Goal: Task Accomplishment & Management: Manage account settings

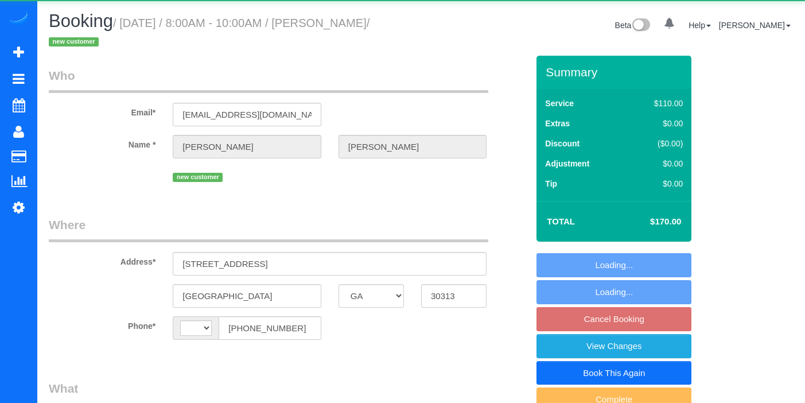
select select "GA"
select select "string:[GEOGRAPHIC_DATA]"
select select "object:777"
select select "2"
select select "spot1"
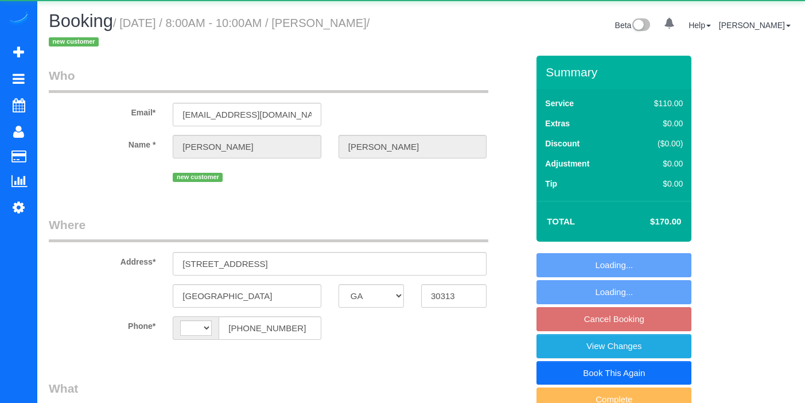
select select "number:3"
select select "number:8"
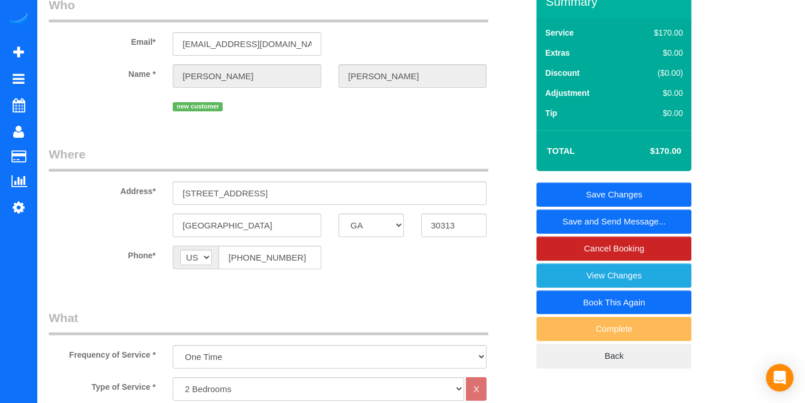
scroll to position [80, 0]
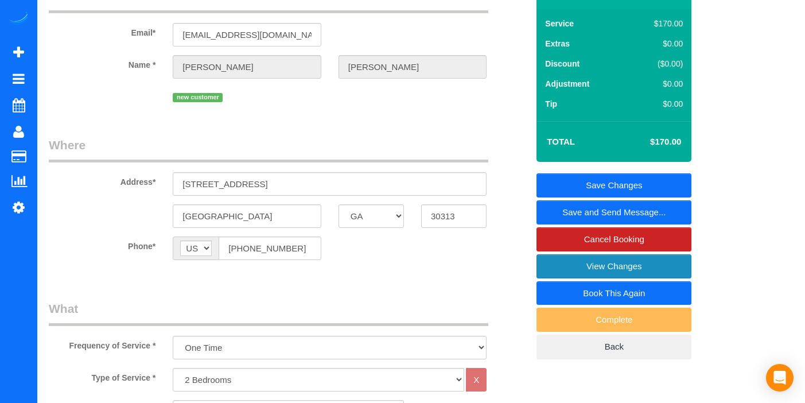
click at [640, 270] on link "View Changes" at bounding box center [614, 266] width 155 height 24
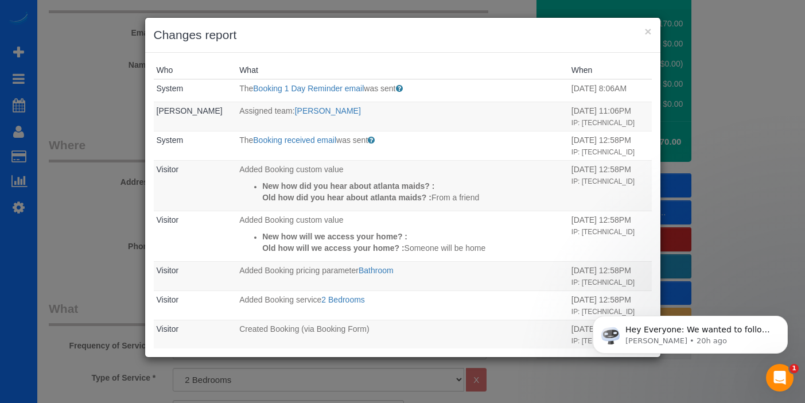
scroll to position [0, 0]
click at [648, 32] on button "×" at bounding box center [647, 31] width 7 height 12
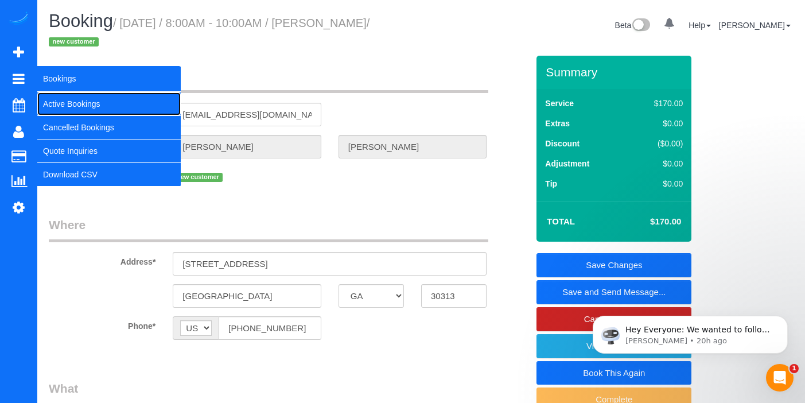
click at [60, 103] on link "Active Bookings" at bounding box center [108, 103] width 143 height 23
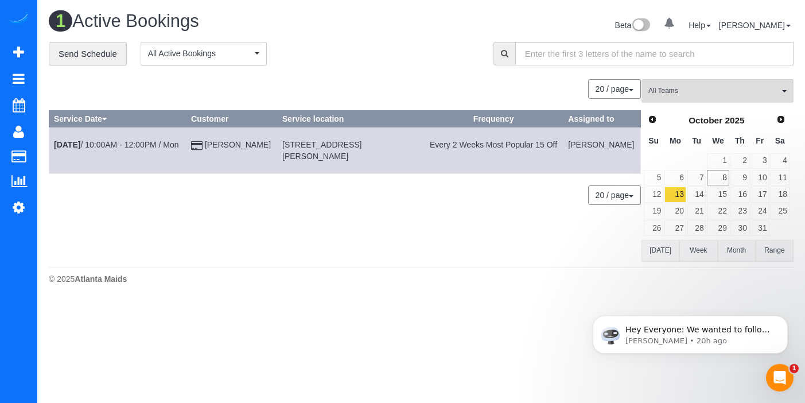
click at [658, 248] on button "[DATE]" at bounding box center [661, 250] width 38 height 21
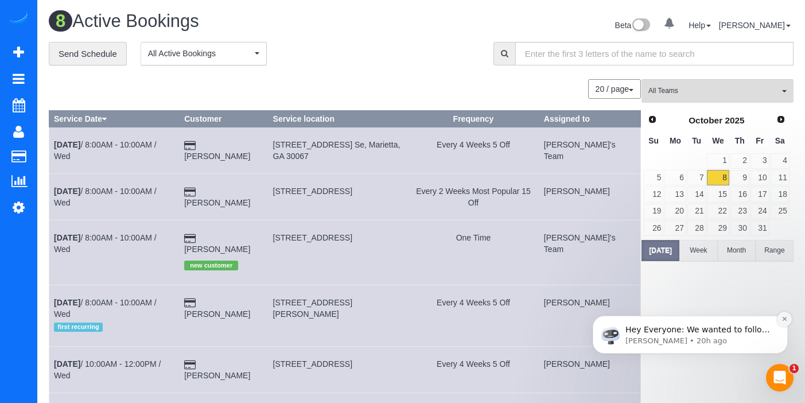
click at [783, 321] on icon "Dismiss notification" at bounding box center [785, 319] width 6 height 6
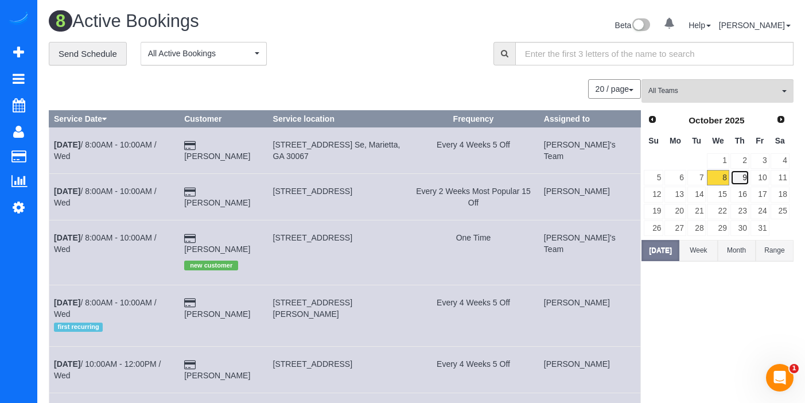
click at [747, 176] on link "9" at bounding box center [740, 177] width 19 height 15
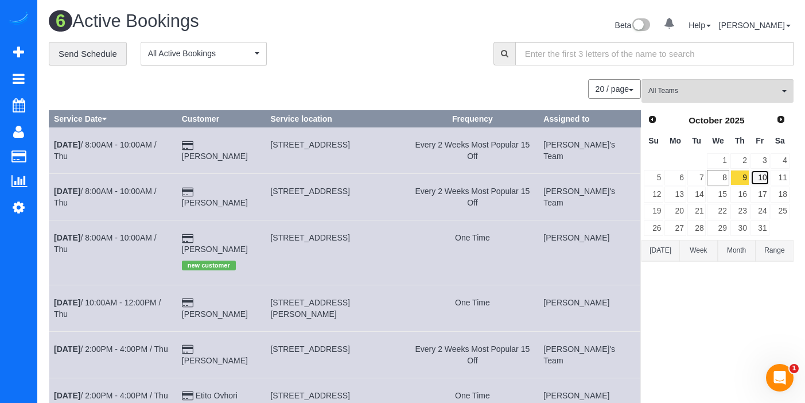
click at [764, 177] on link "10" at bounding box center [760, 177] width 19 height 15
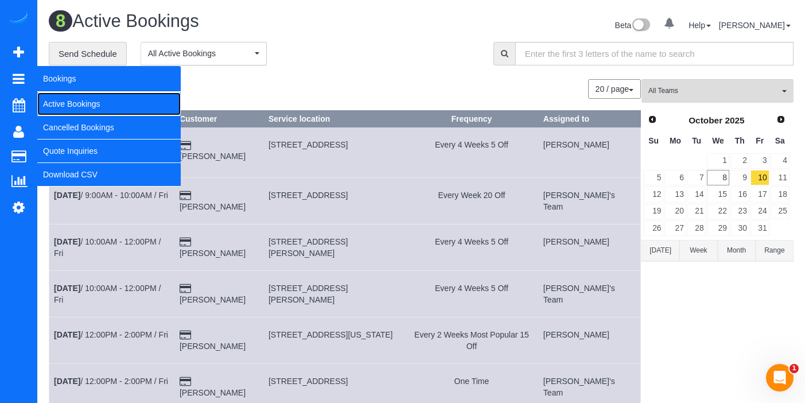
click at [67, 105] on link "Active Bookings" at bounding box center [108, 103] width 143 height 23
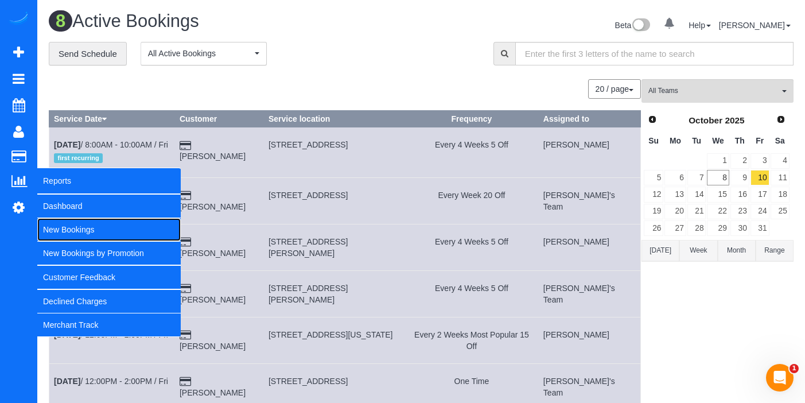
click at [73, 225] on link "New Bookings" at bounding box center [108, 229] width 143 height 23
